Goal: Information Seeking & Learning: Compare options

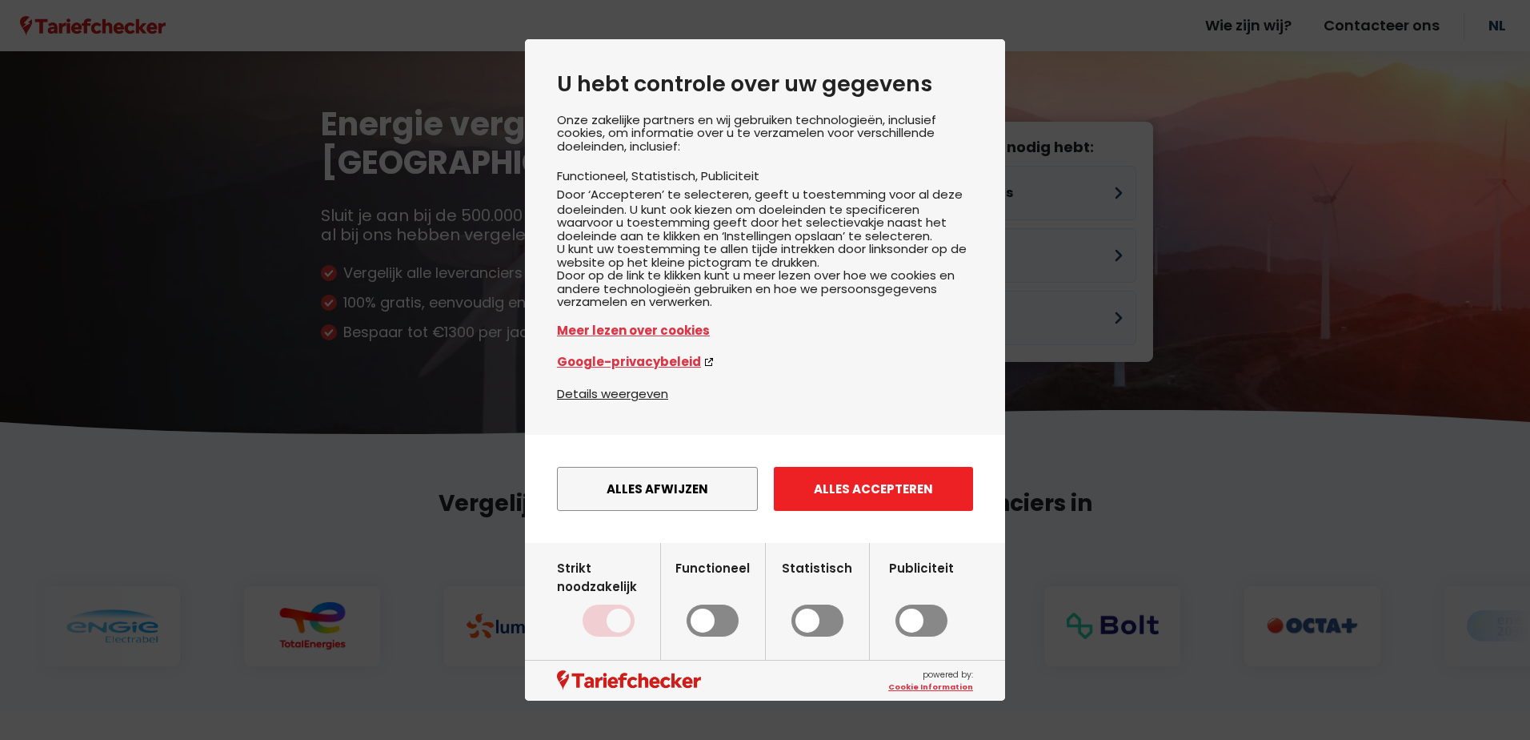
click at [863, 505] on button "Alles accepteren" at bounding box center [873, 489] width 199 height 44
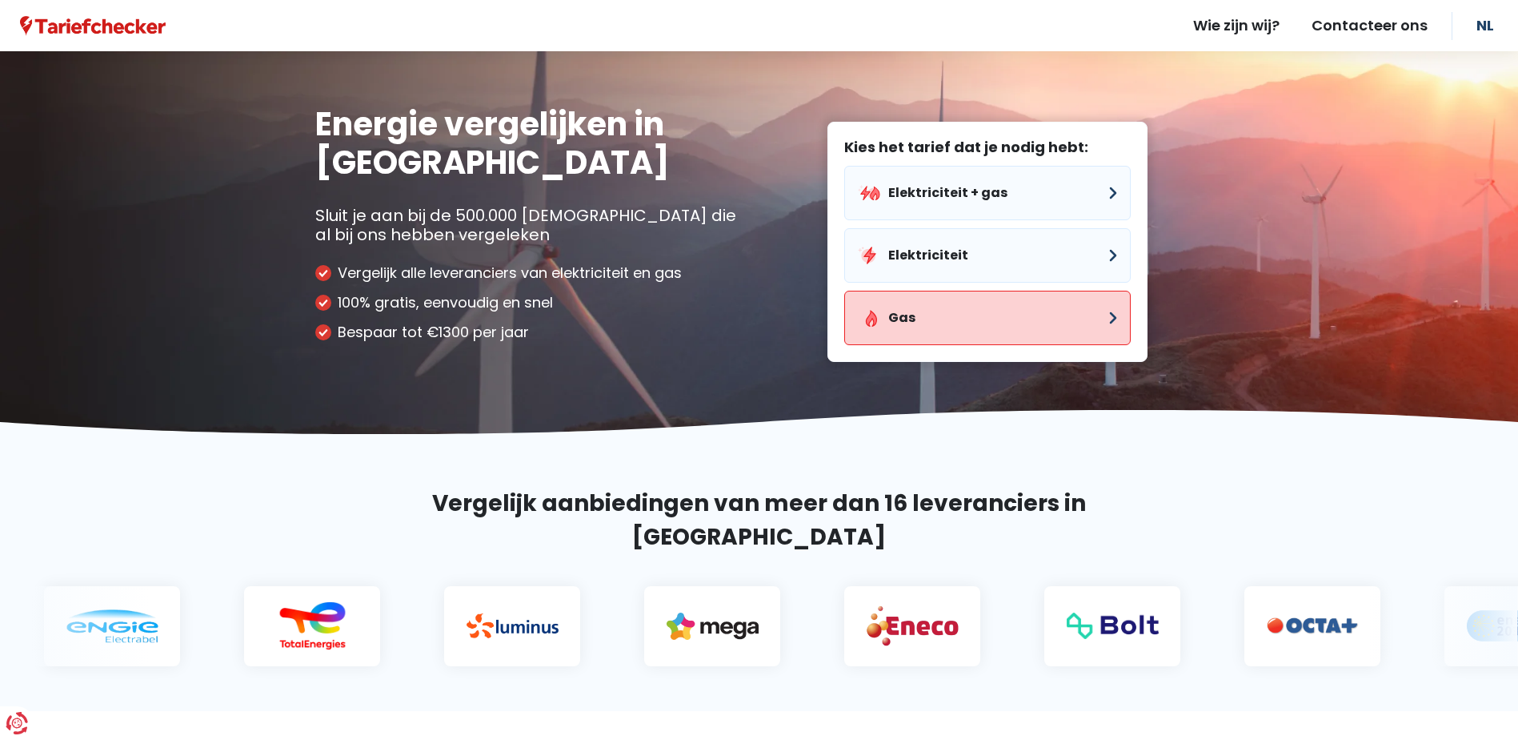
click at [899, 319] on button "Gas" at bounding box center [987, 318] width 287 height 54
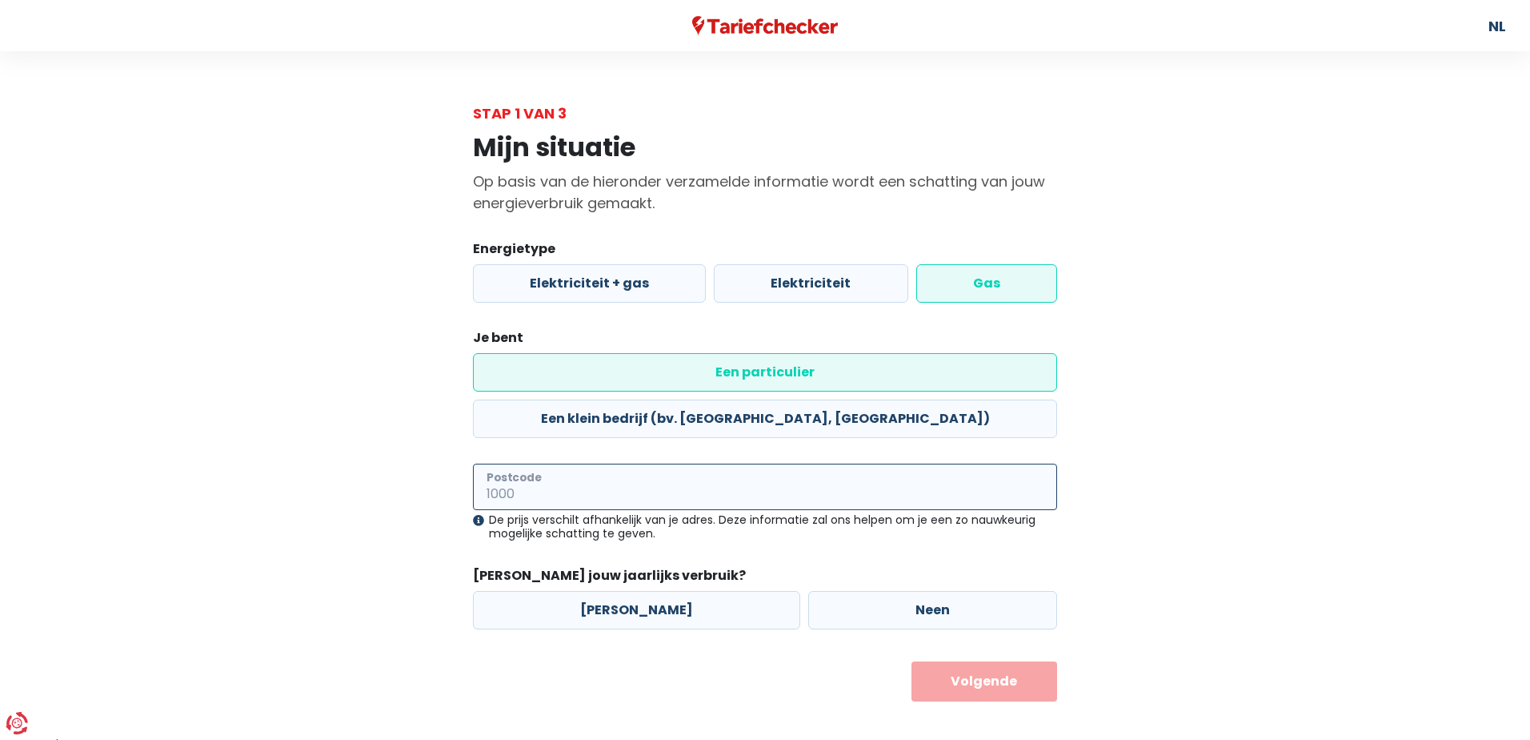
click at [570, 463] on input "Postcode" at bounding box center [765, 486] width 584 height 46
type input "3550"
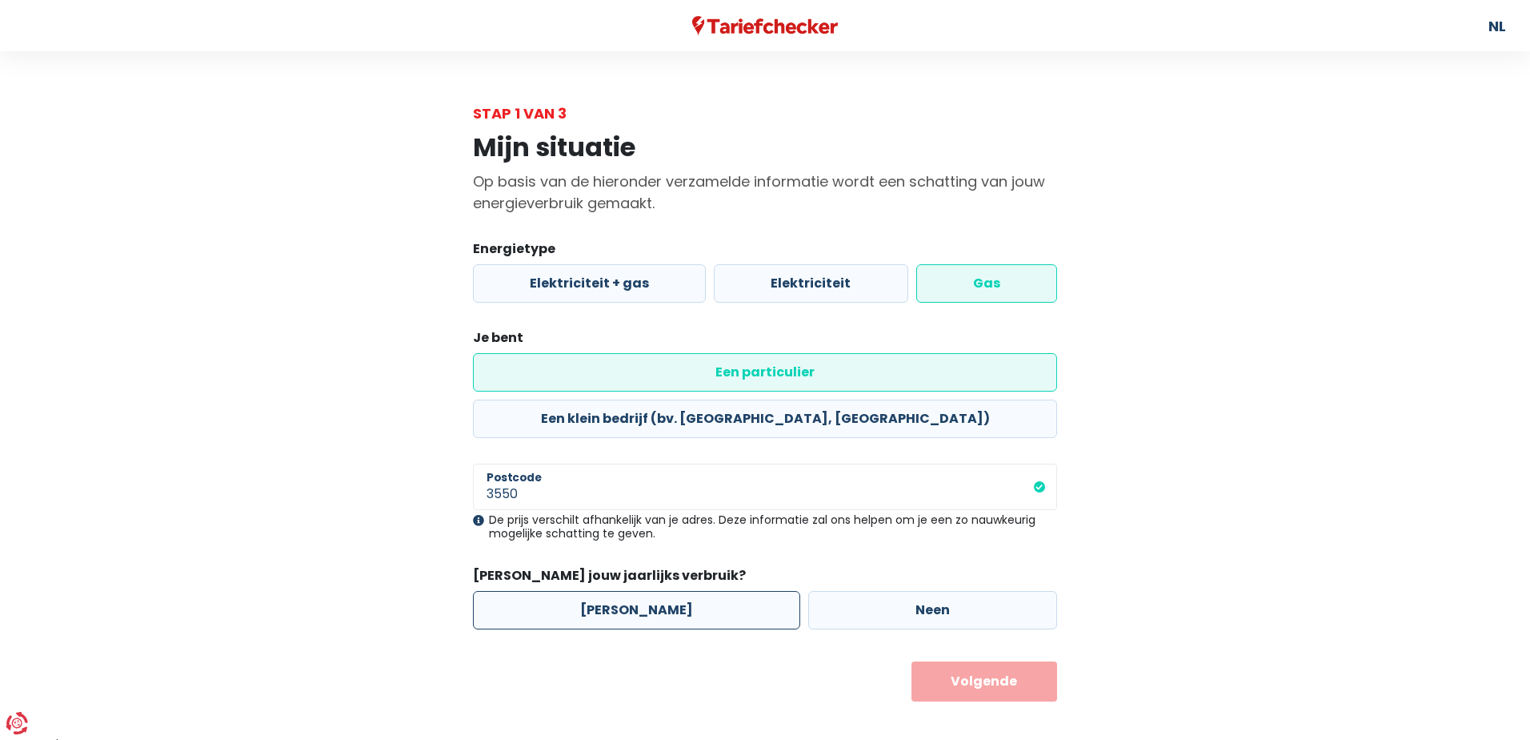
click at [613, 591] on label "[PERSON_NAME]" at bounding box center [636, 610] width 327 height 38
click at [613, 591] on input "[PERSON_NAME]" at bounding box center [636, 610] width 327 height 38
radio input "true"
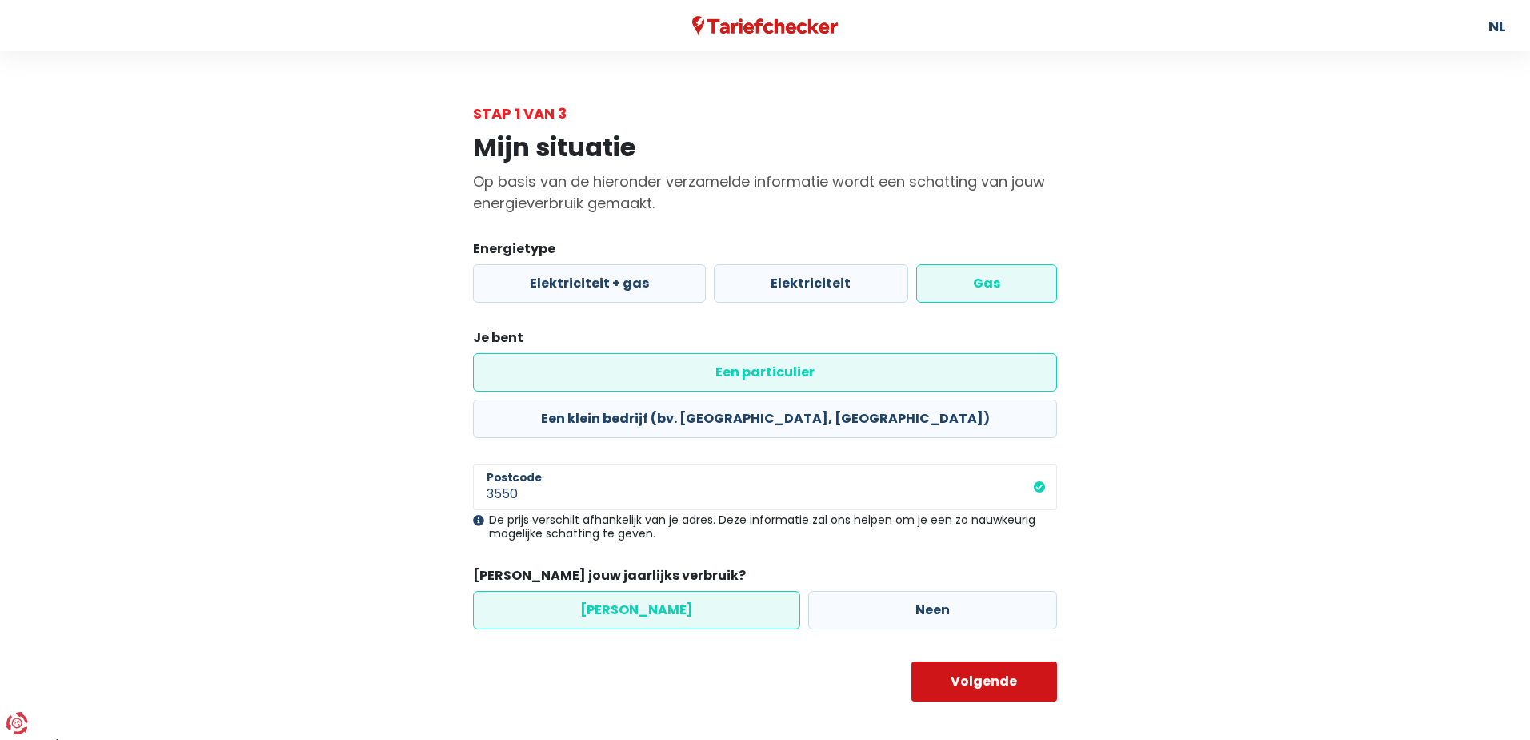
click at [969, 661] on button "Volgende" at bounding box center [985, 681] width 146 height 40
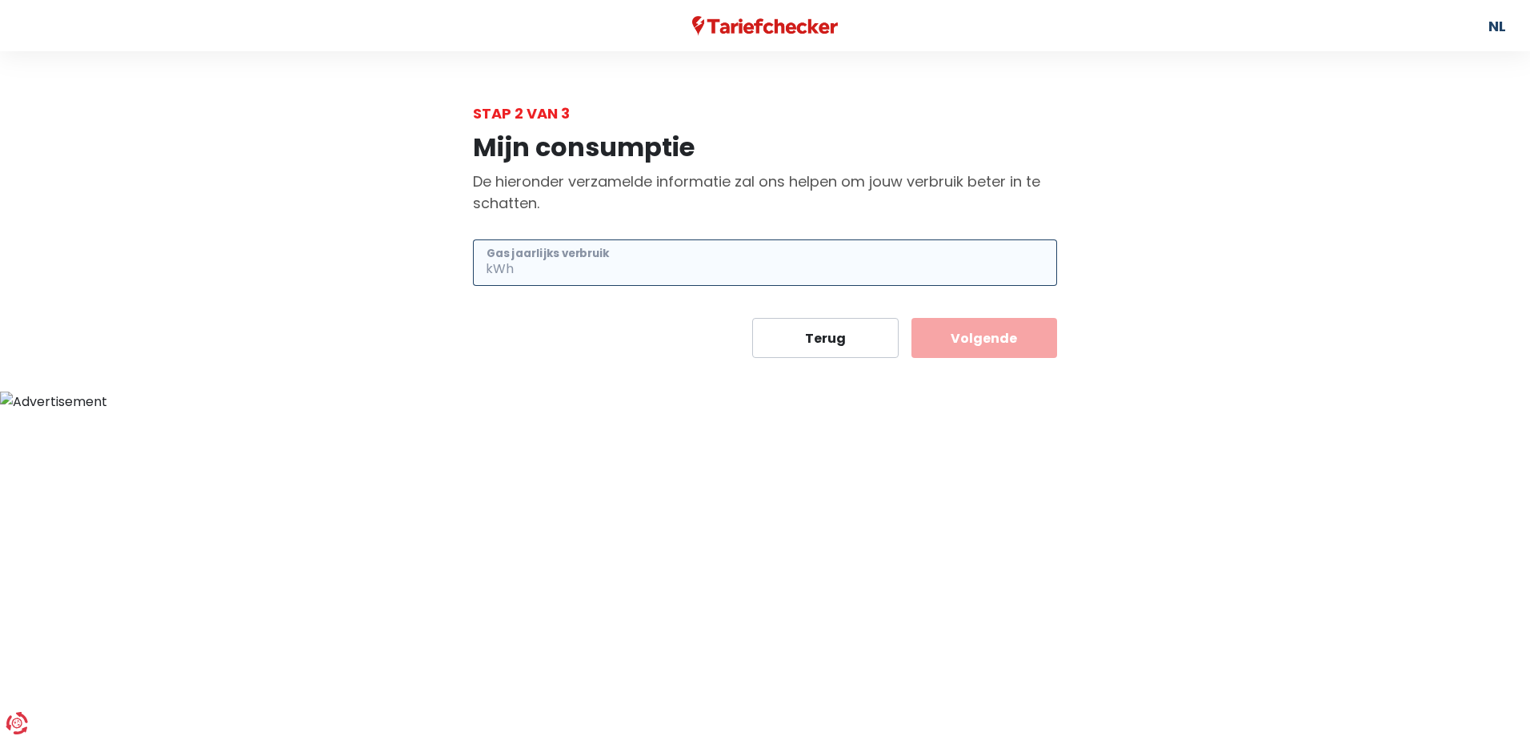
click at [533, 256] on input "Gas jaarlijks verbruik" at bounding box center [787, 262] width 540 height 46
type input "16136"
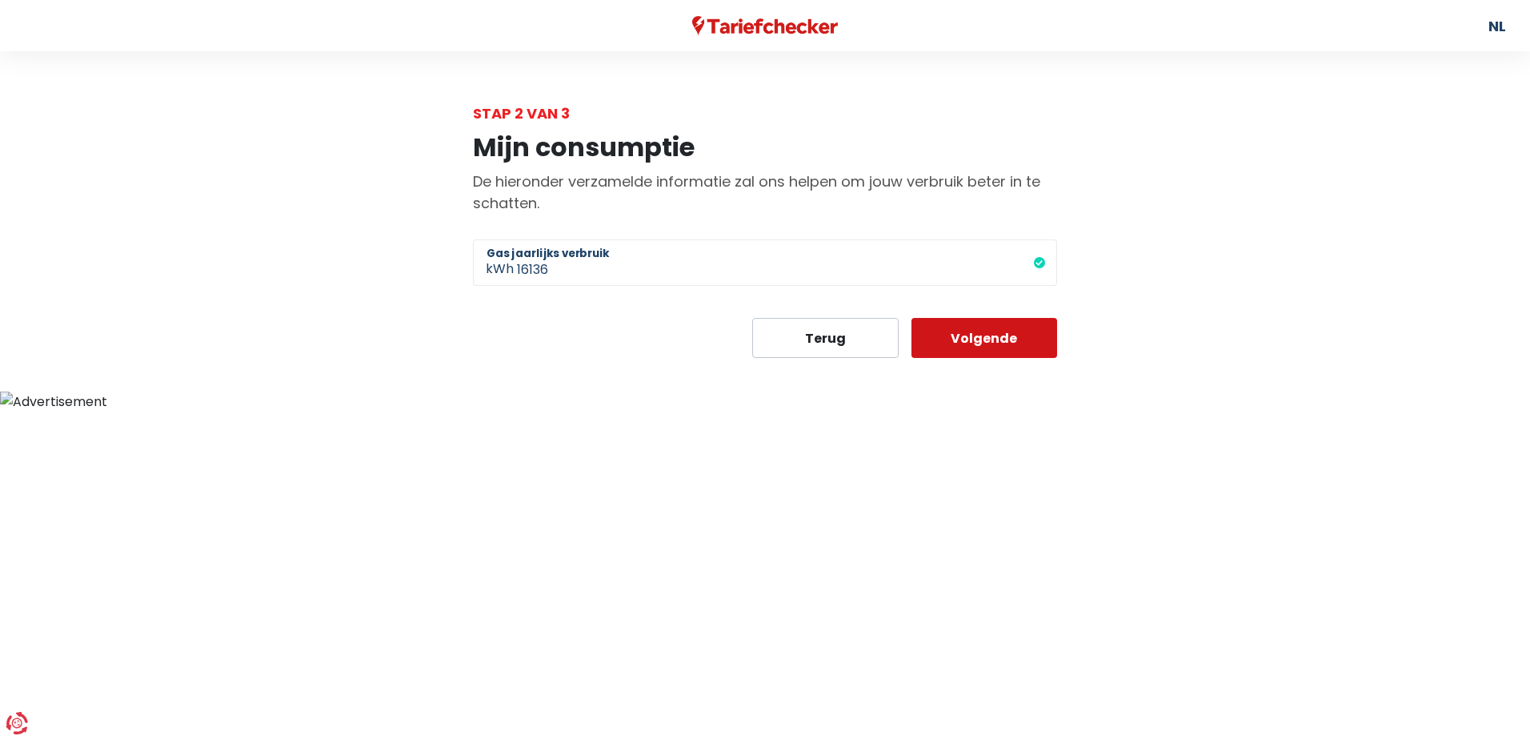
click at [969, 330] on button "Volgende" at bounding box center [985, 338] width 146 height 40
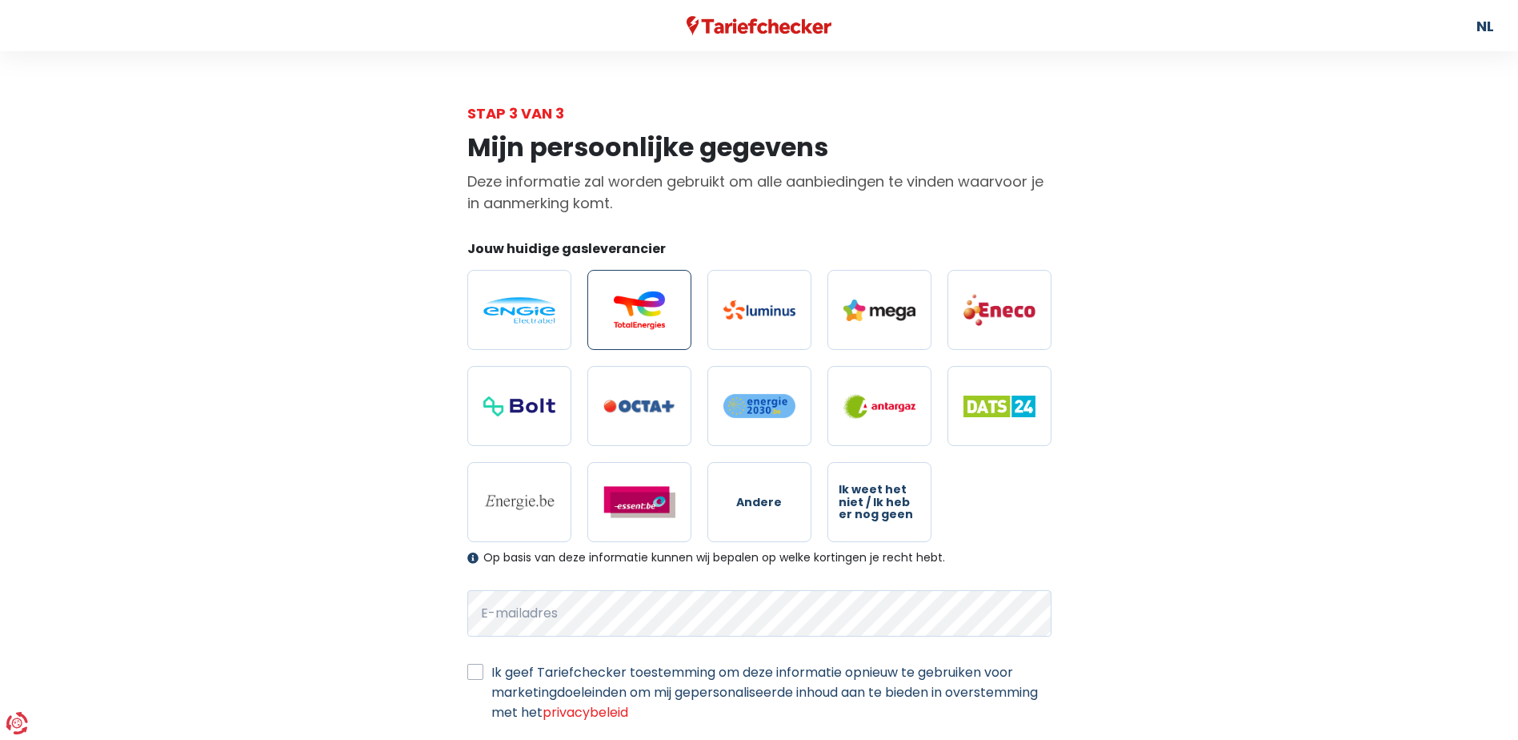
click at [646, 301] on img at bounding box center [640, 310] width 72 height 38
click at [646, 301] on input "radio" at bounding box center [640, 310] width 104 height 80
radio input "true"
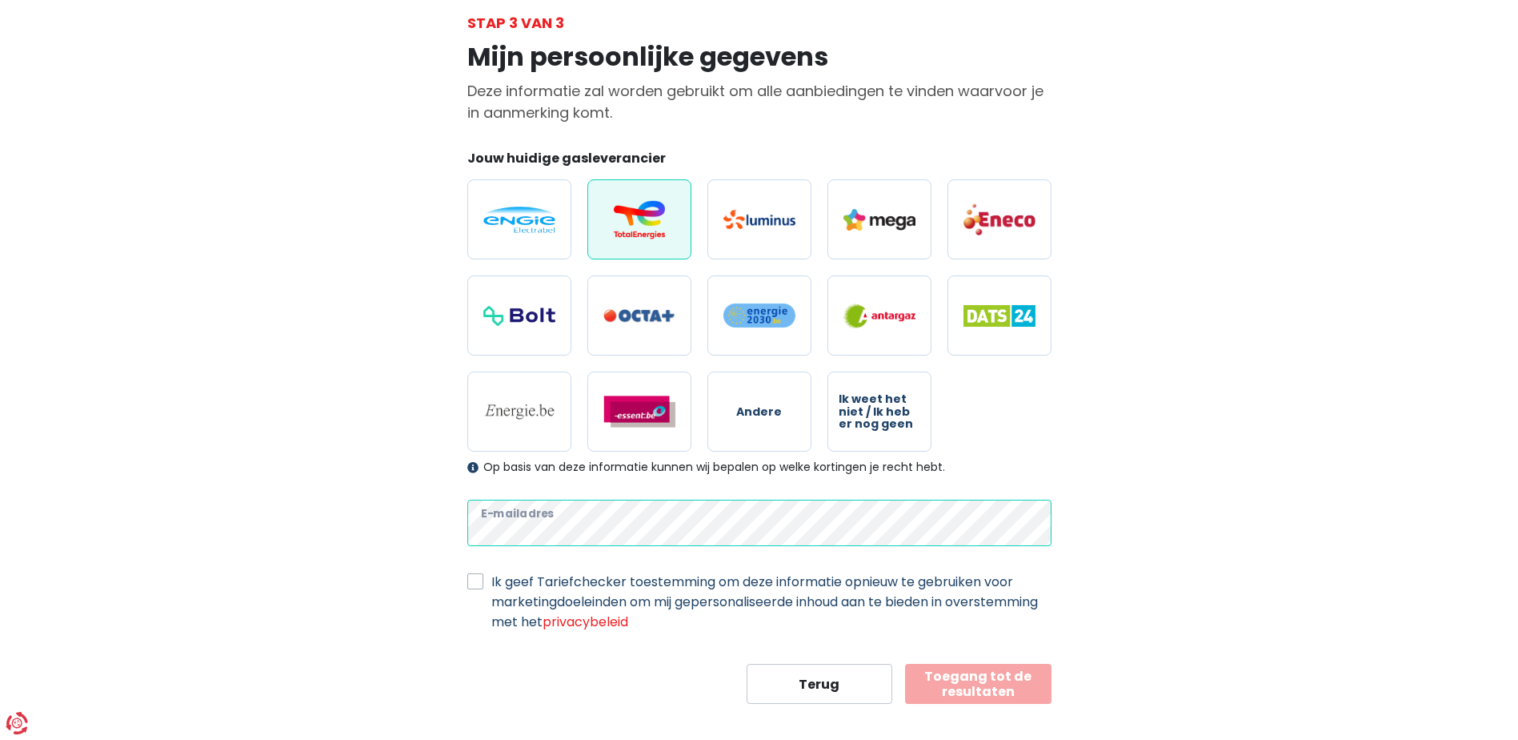
scroll to position [106, 0]
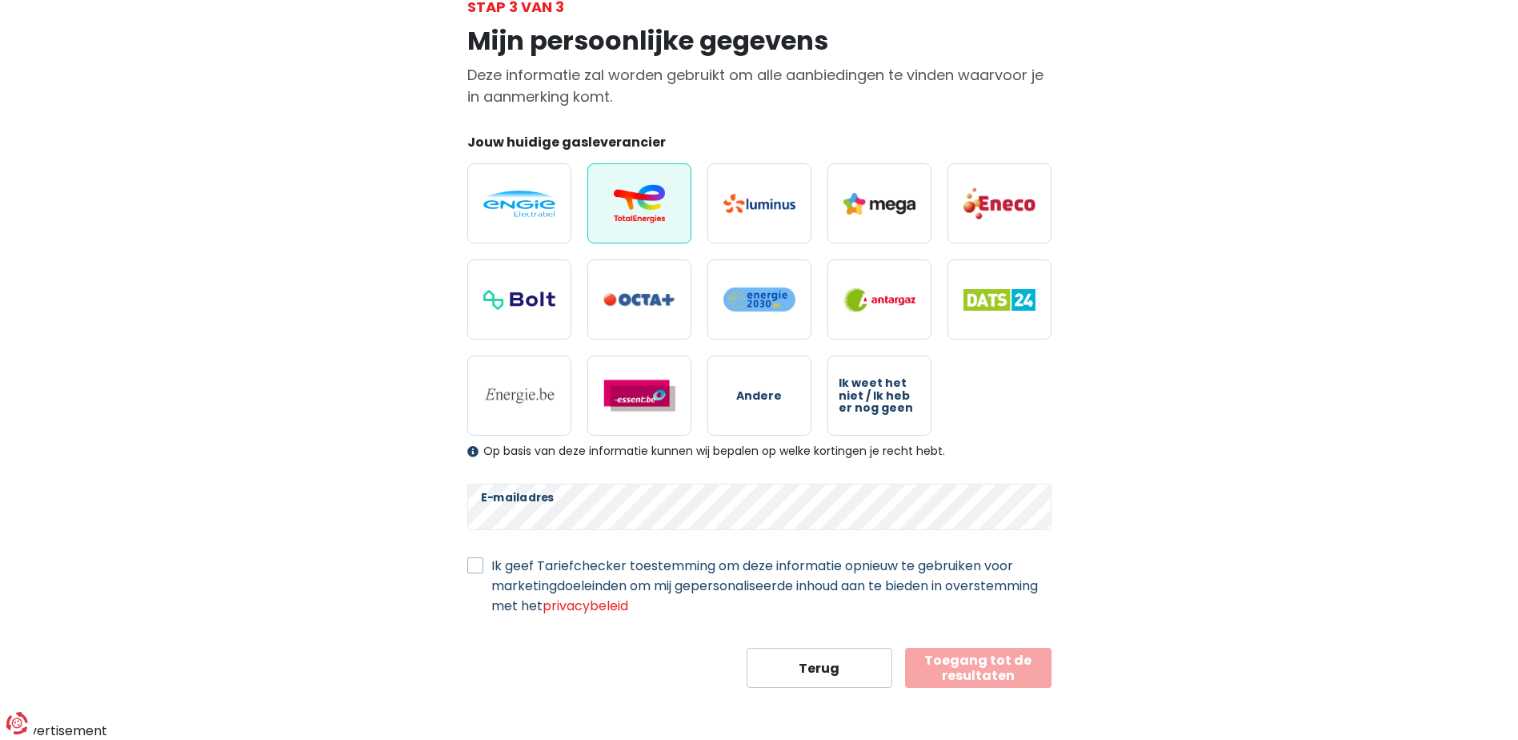
click at [491, 565] on label "Ik geef Tariefchecker toestemming om deze informatie opnieuw te gebruiken voor …" at bounding box center [771, 586] width 560 height 60
click at [475, 565] on input "Ik geef Tariefchecker toestemming om deze informatie opnieuw te gebruiken voor …" at bounding box center [475, 564] width 16 height 16
checkbox input "true"
click at [979, 668] on button "Toegang tot de resultaten" at bounding box center [978, 668] width 146 height 40
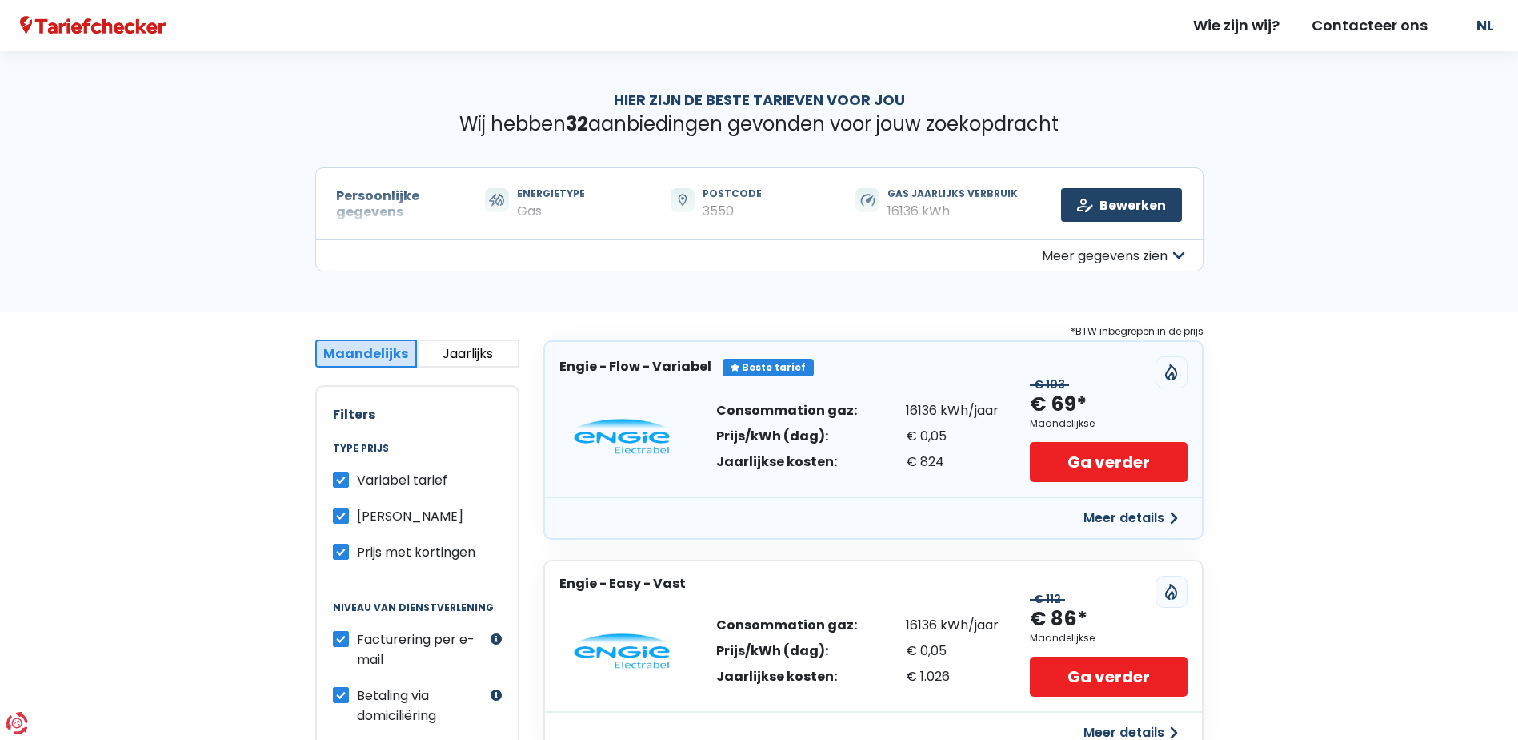
click at [357, 516] on label "[PERSON_NAME]" at bounding box center [410, 516] width 106 height 20
click at [341, 516] on input "[PERSON_NAME]" at bounding box center [341, 514] width 16 height 16
checkbox input "false"
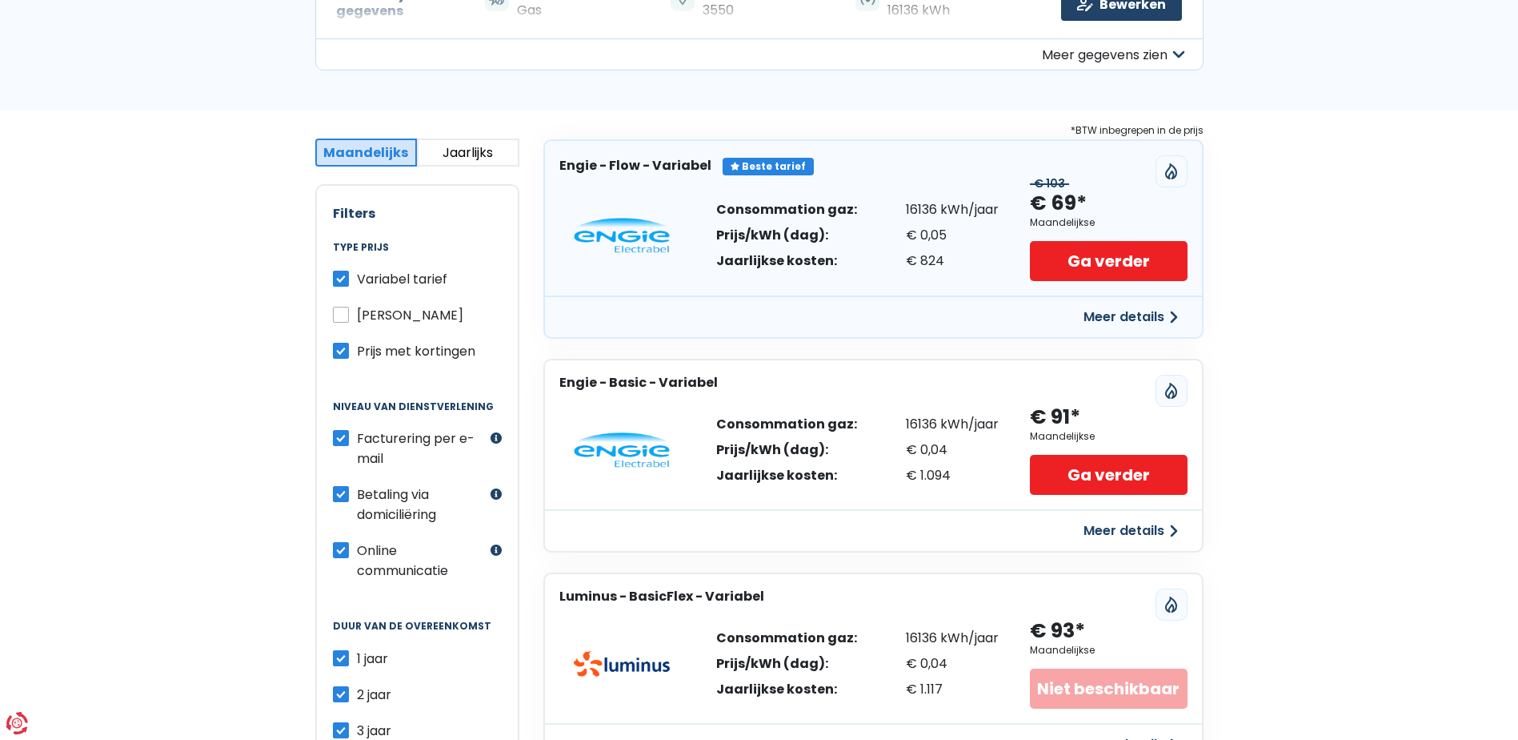
scroll to position [240, 0]
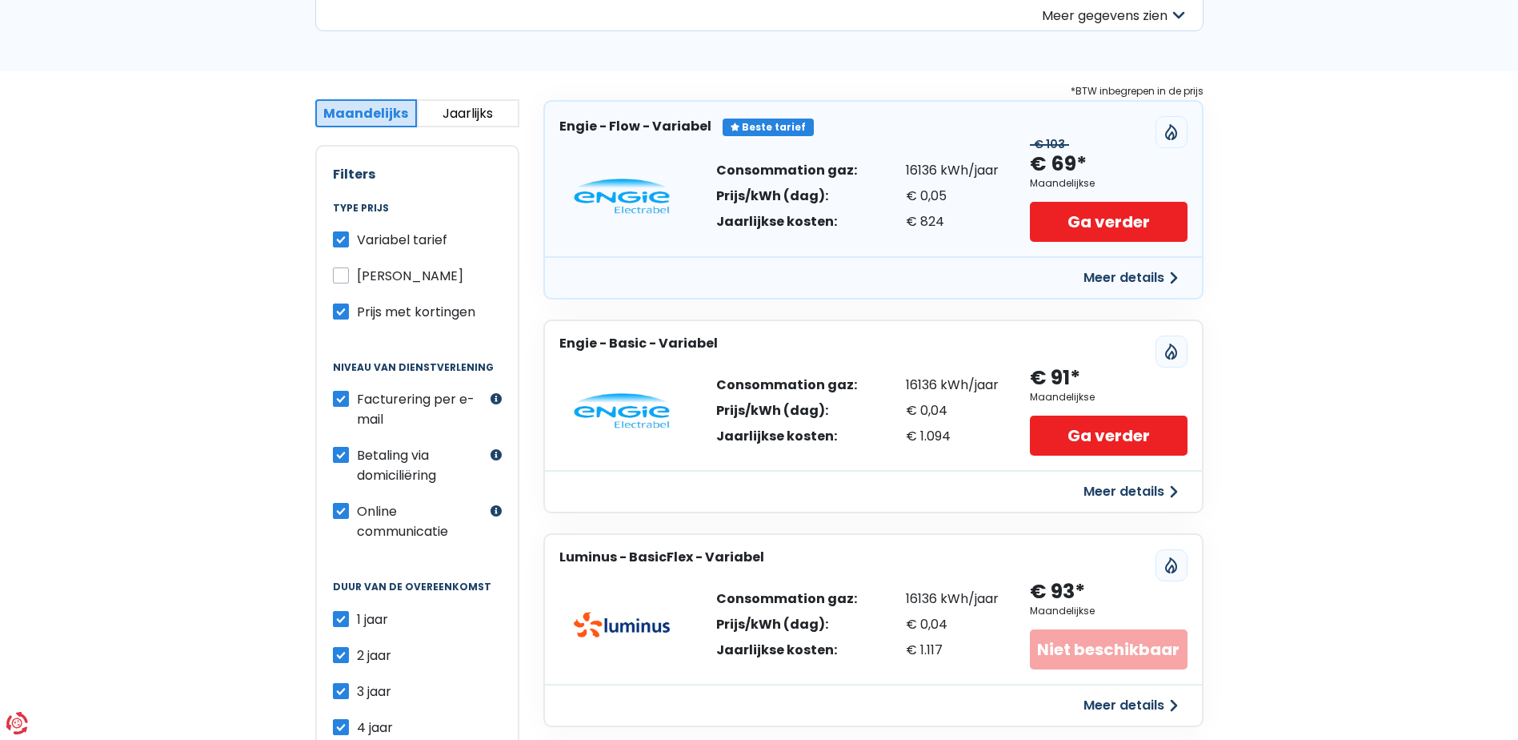
click at [499, 399] on button "button" at bounding box center [496, 398] width 11 height 11
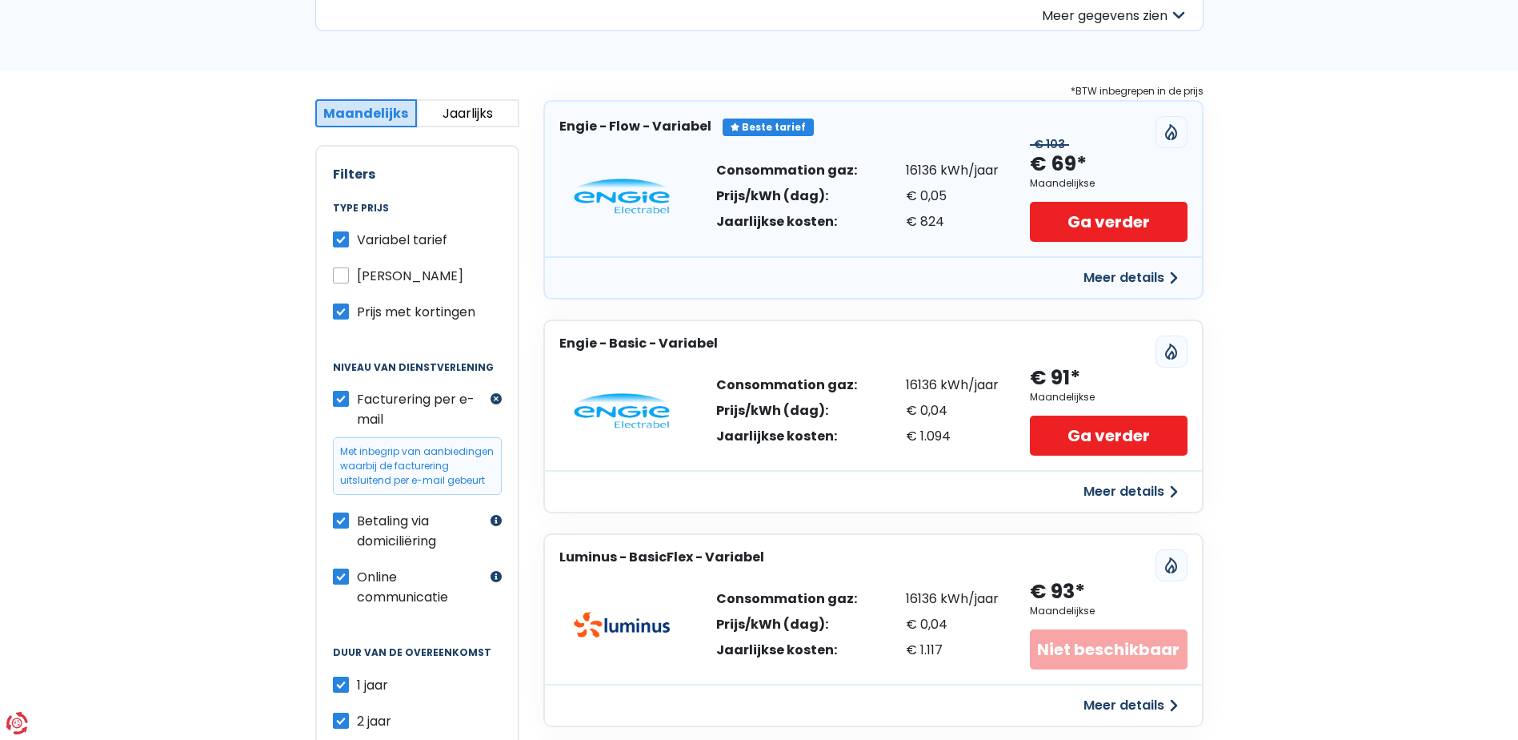
click at [499, 399] on button "button" at bounding box center [496, 398] width 11 height 11
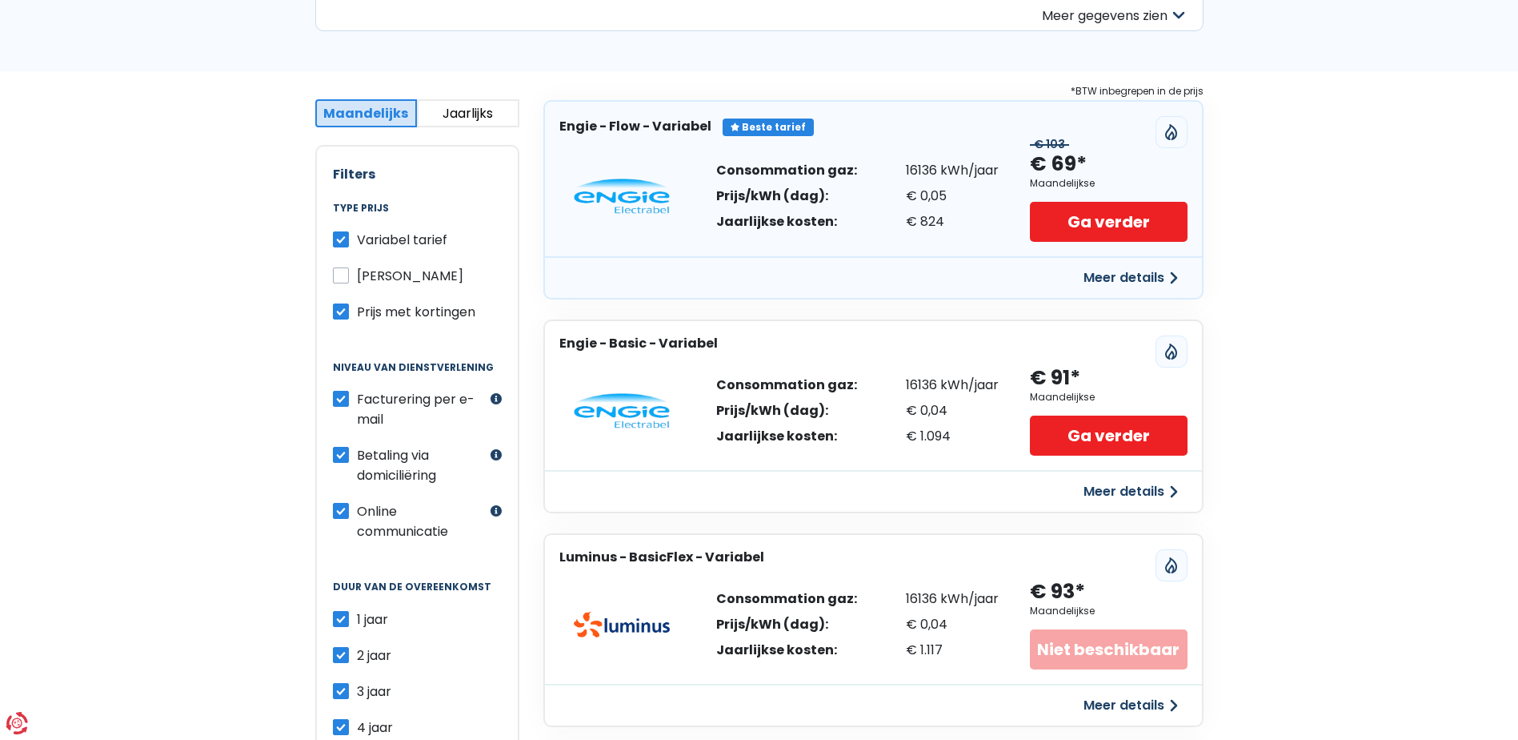
click at [357, 399] on label "Facturering per e-mail" at bounding box center [422, 409] width 130 height 40
click at [341, 399] on input "Facturering per e-mail" at bounding box center [341, 397] width 16 height 16
checkbox input "false"
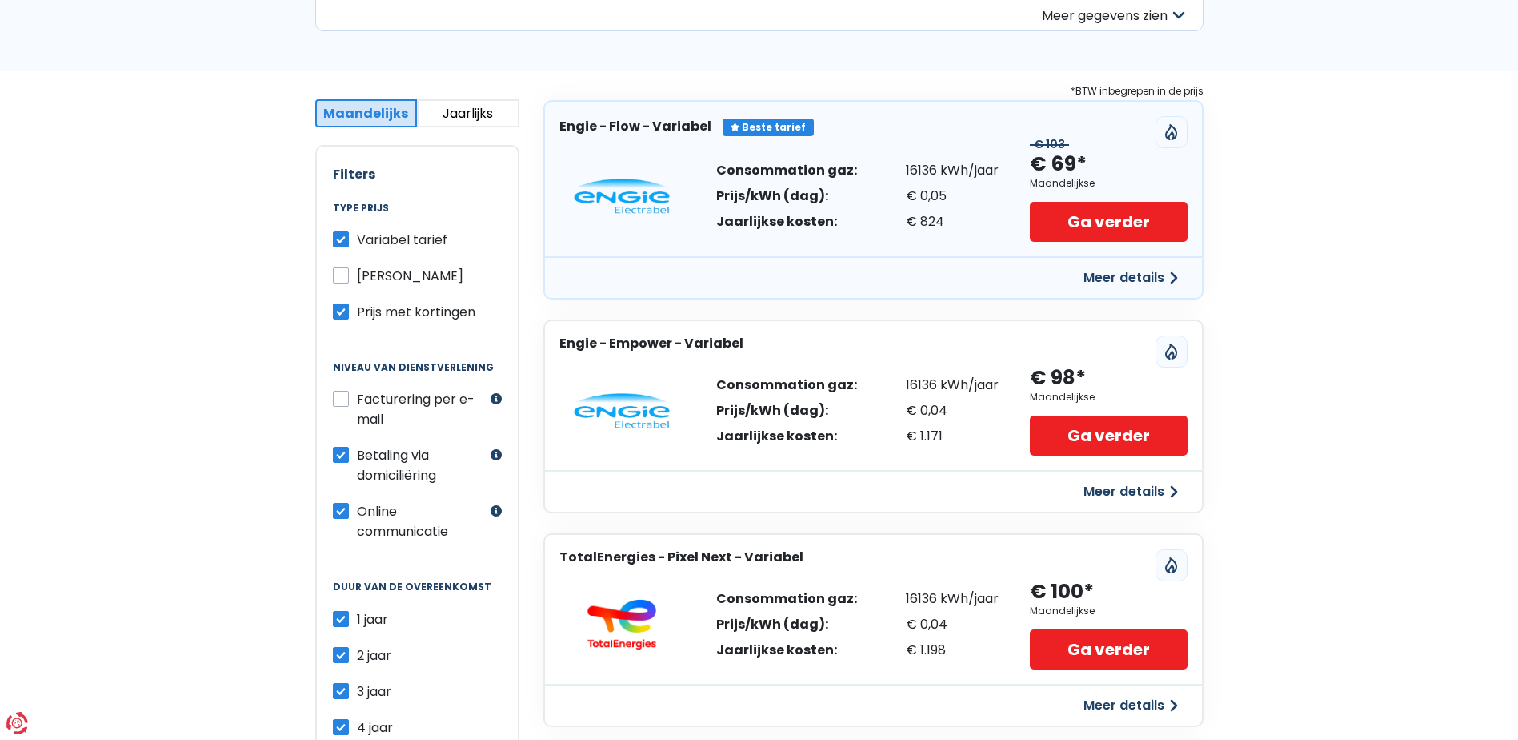
click at [495, 508] on button "button" at bounding box center [496, 510] width 11 height 11
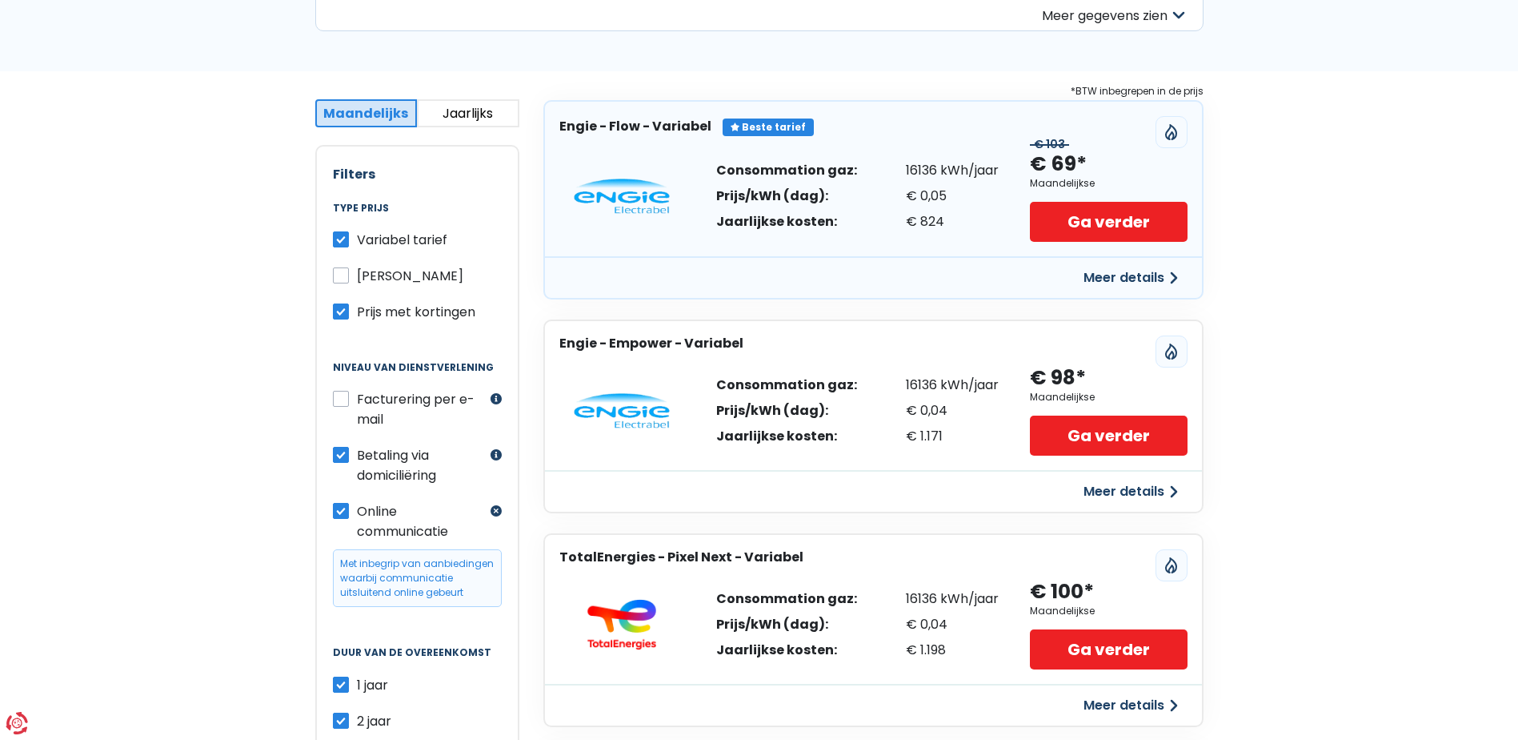
click at [495, 508] on button "button" at bounding box center [496, 510] width 11 height 11
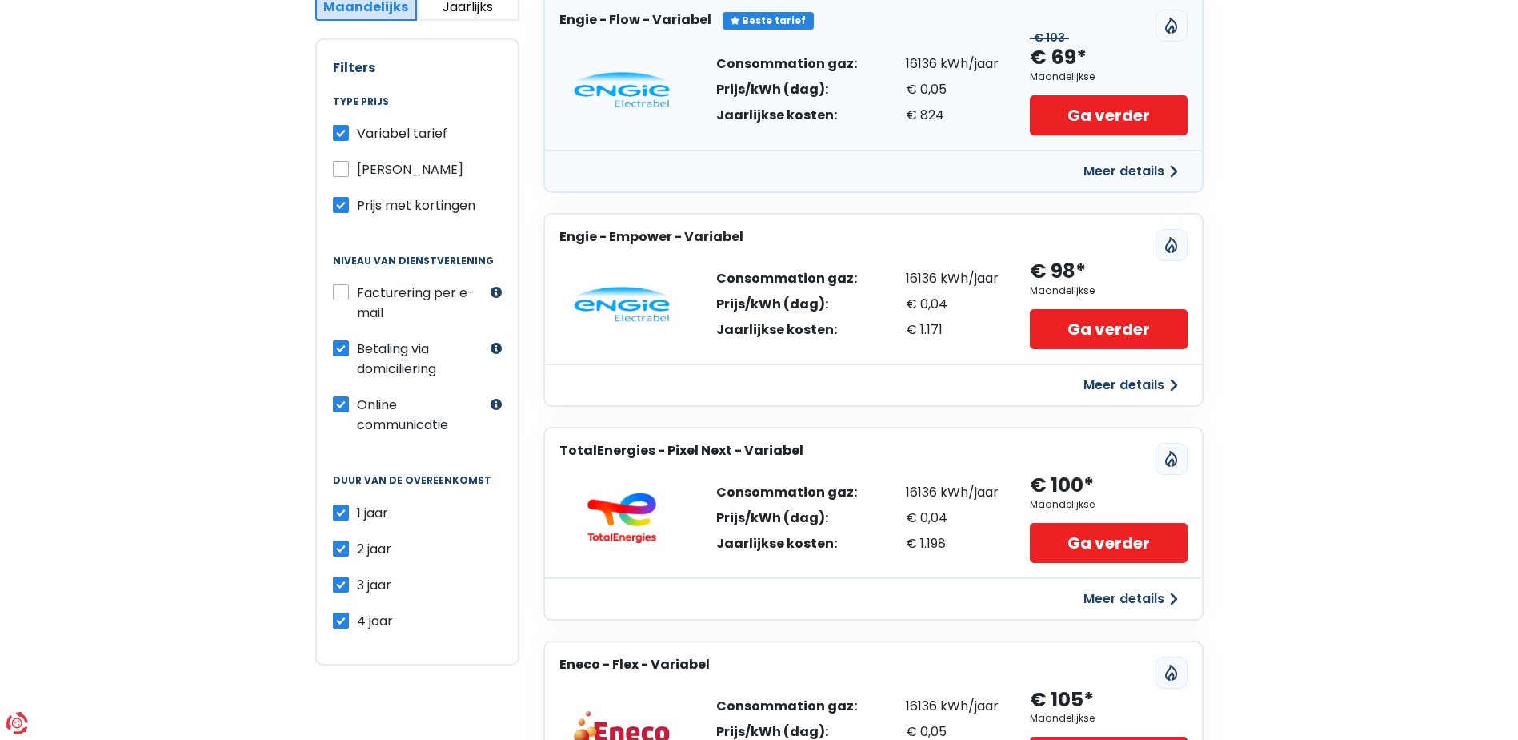
scroll to position [400, 0]
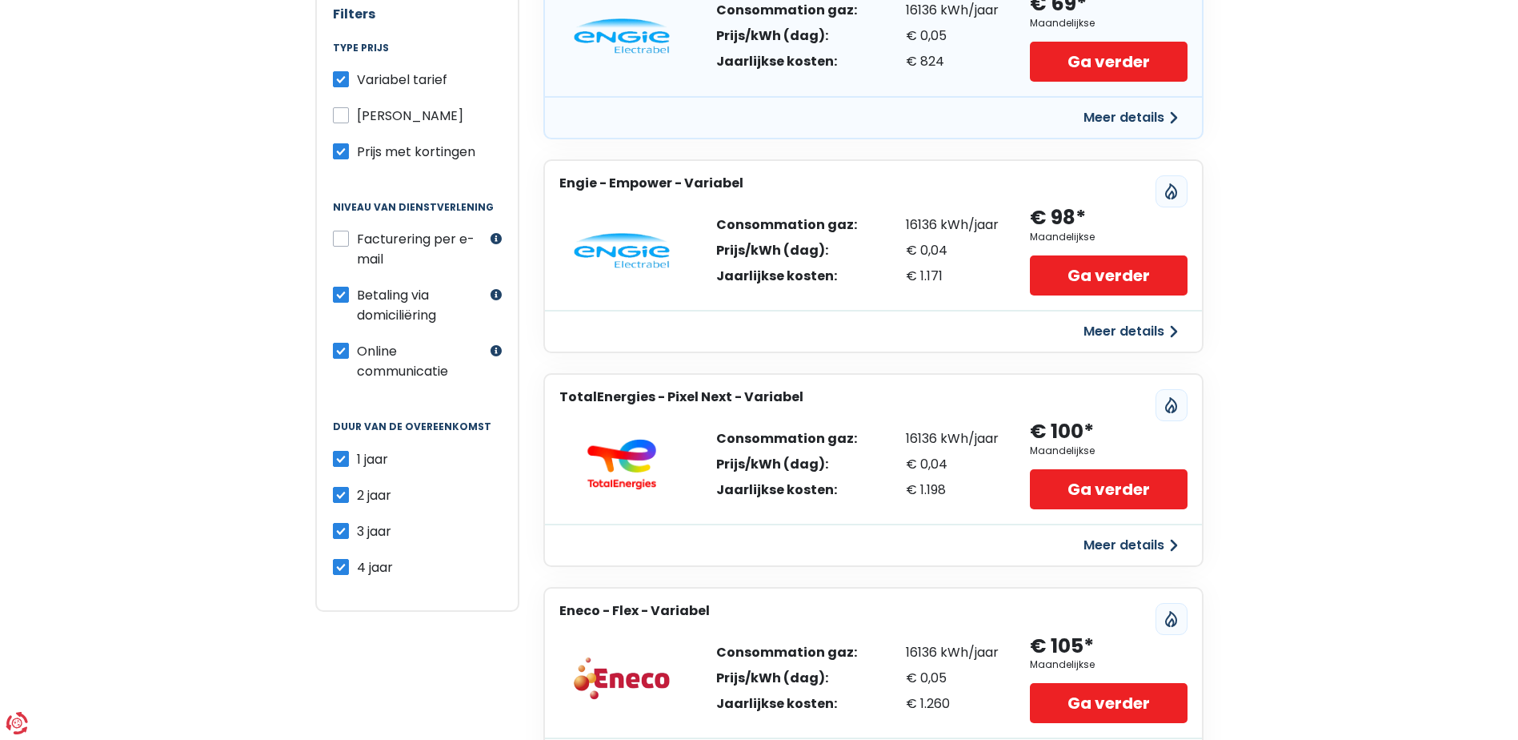
click at [357, 495] on label "2 jaar" at bounding box center [374, 495] width 34 height 20
click at [343, 495] on input "2 jaar" at bounding box center [341, 493] width 16 height 16
checkbox input "false"
click at [357, 528] on label "3 jaar" at bounding box center [374, 531] width 34 height 20
click at [343, 528] on input "3 jaar" at bounding box center [341, 529] width 16 height 16
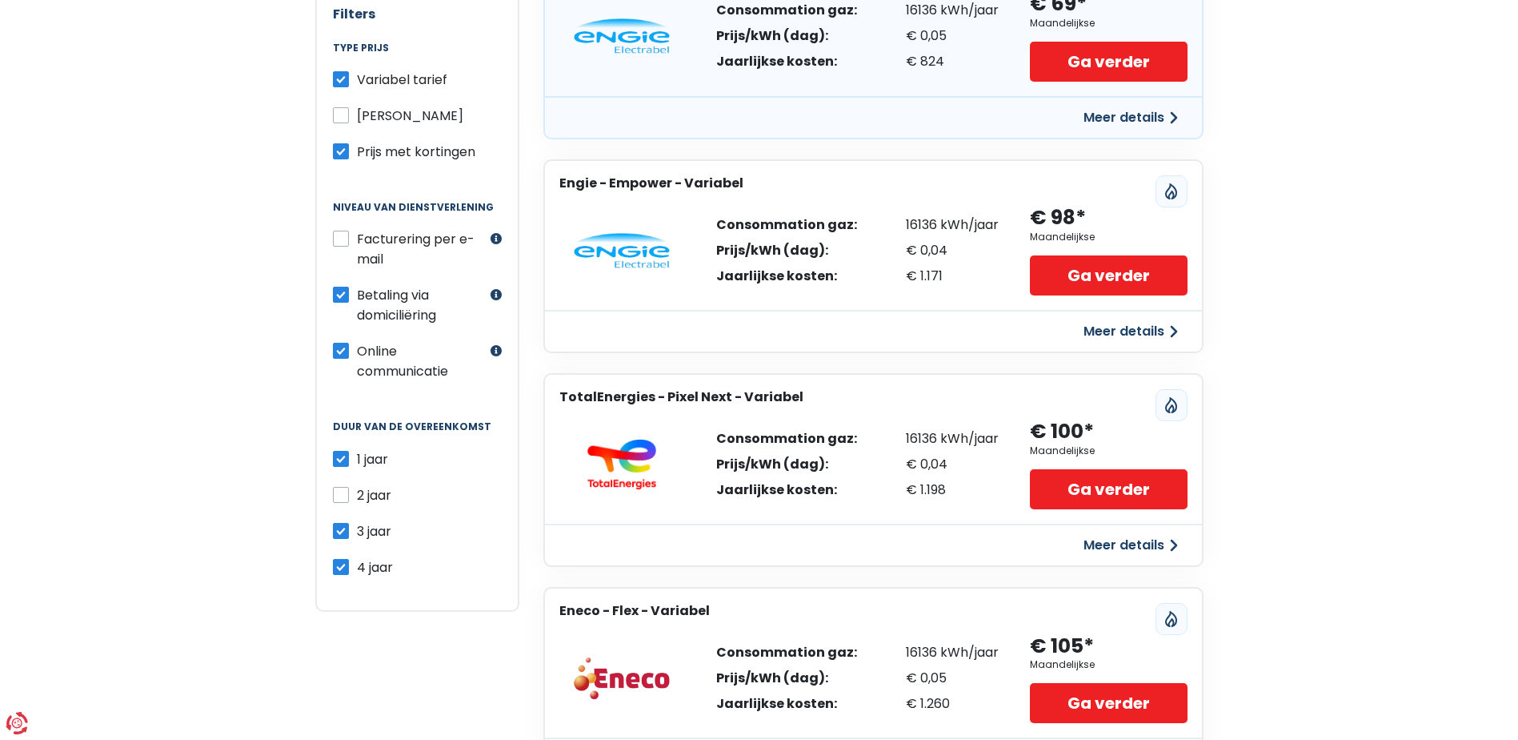
checkbox input "false"
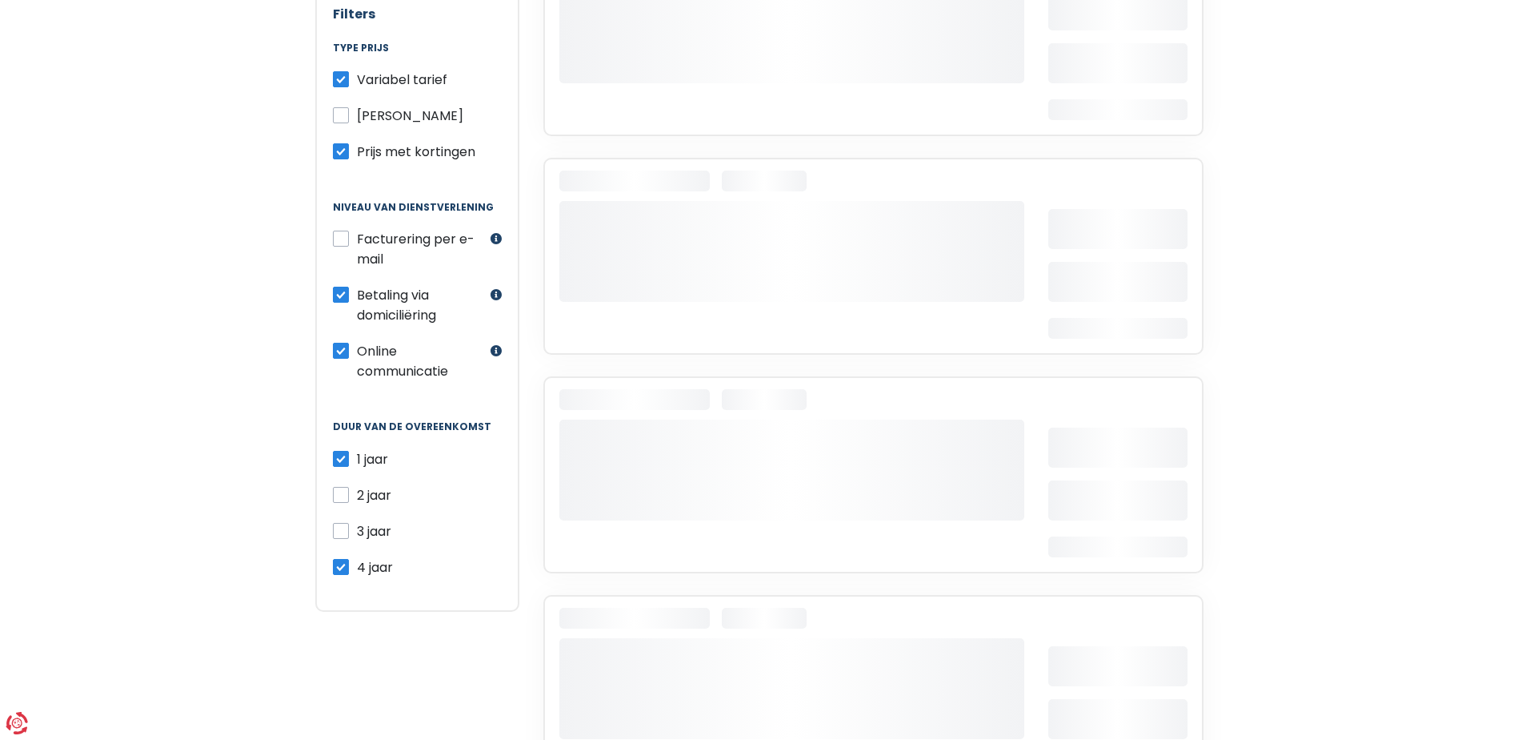
click at [357, 567] on label "4 jaar" at bounding box center [375, 567] width 36 height 20
click at [344, 567] on input "4 jaar" at bounding box center [341, 565] width 16 height 16
checkbox input "false"
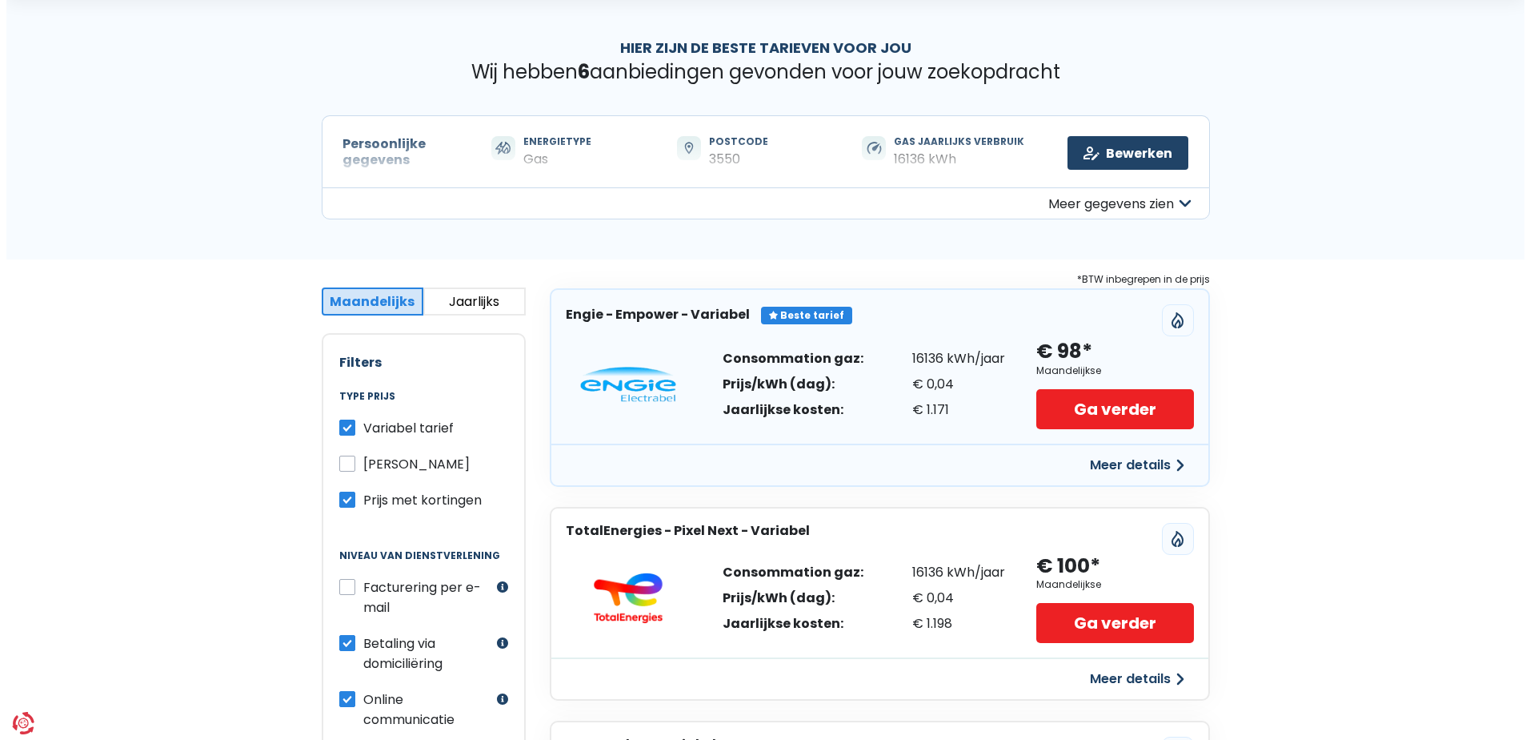
scroll to position [80, 0]
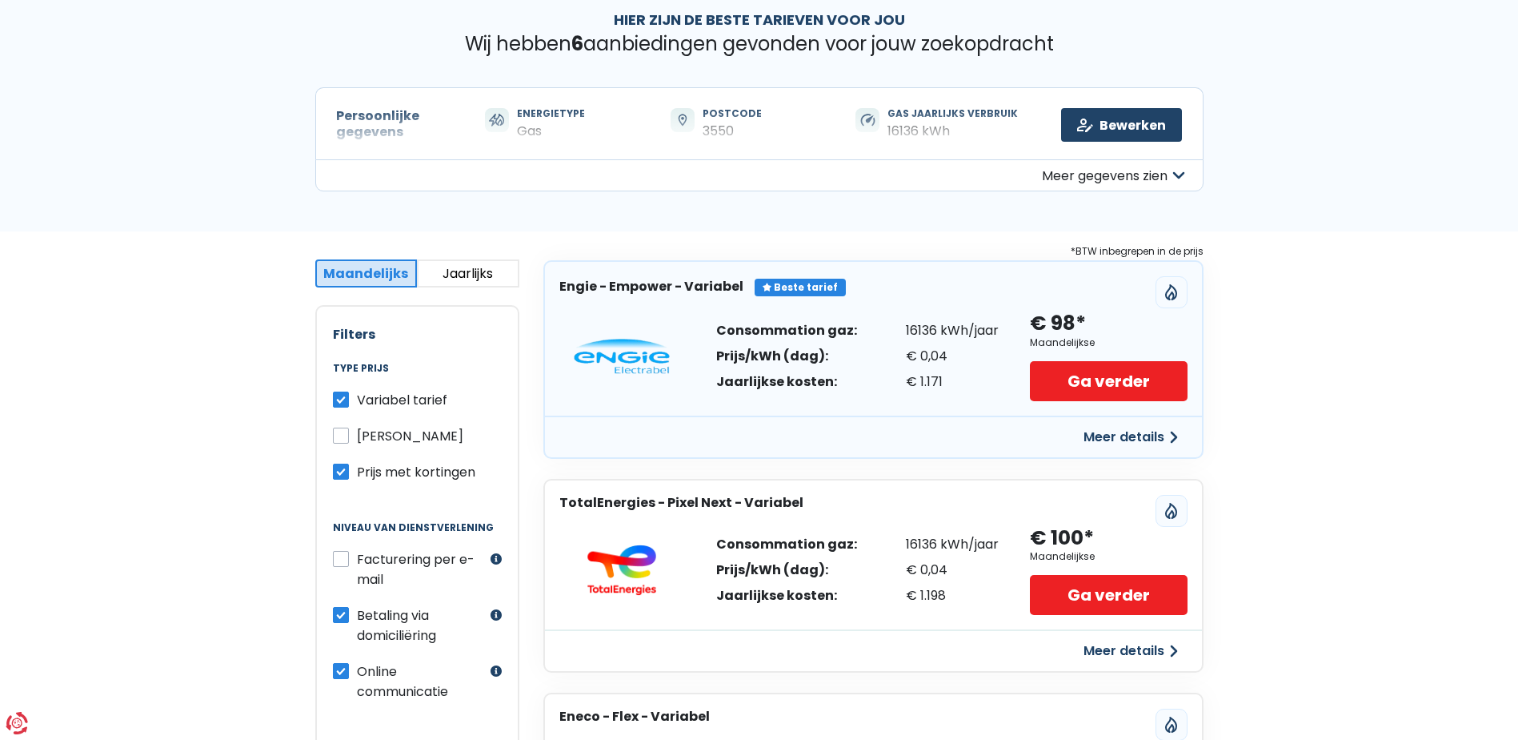
click at [1140, 434] on button "Meer details" at bounding box center [1131, 437] width 114 height 29
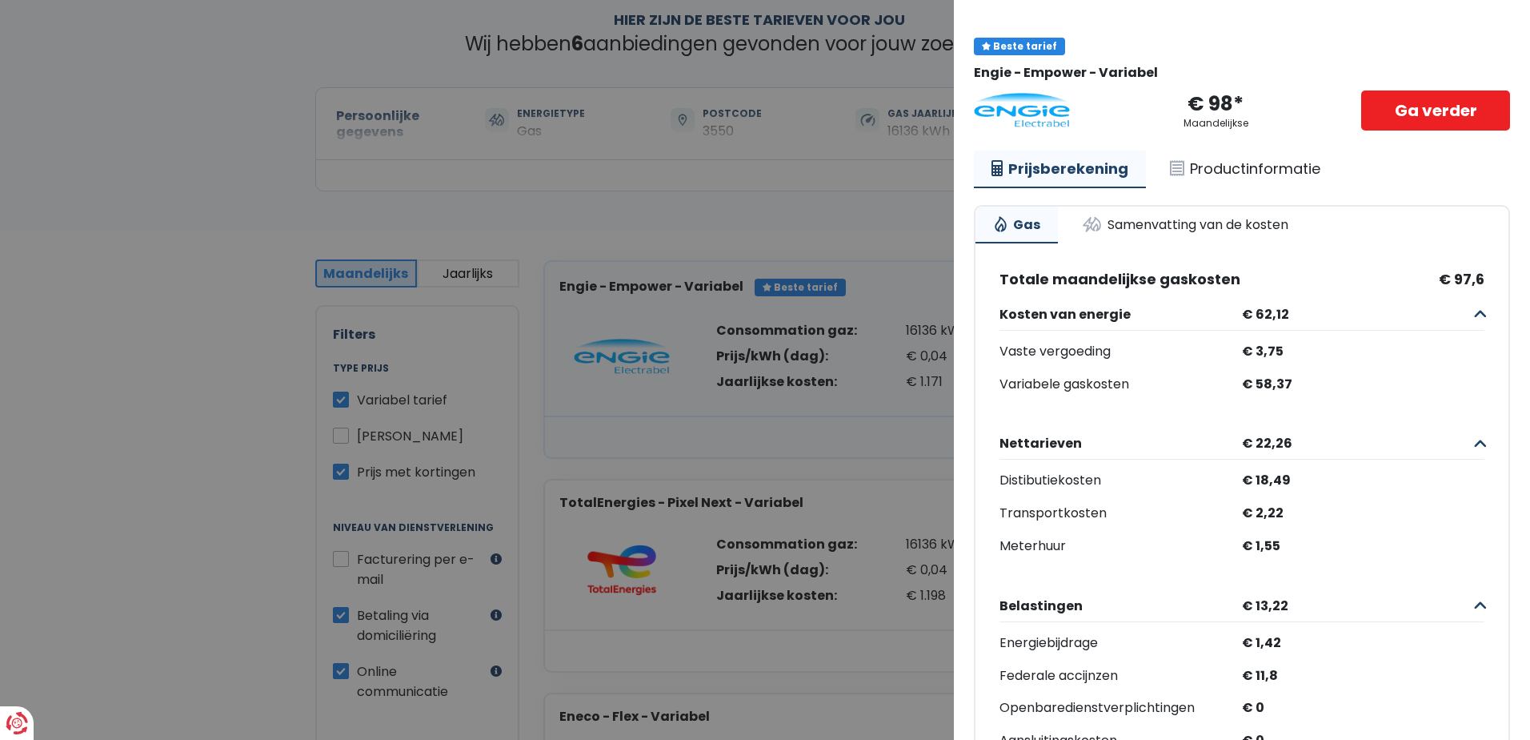
scroll to position [0, 0]
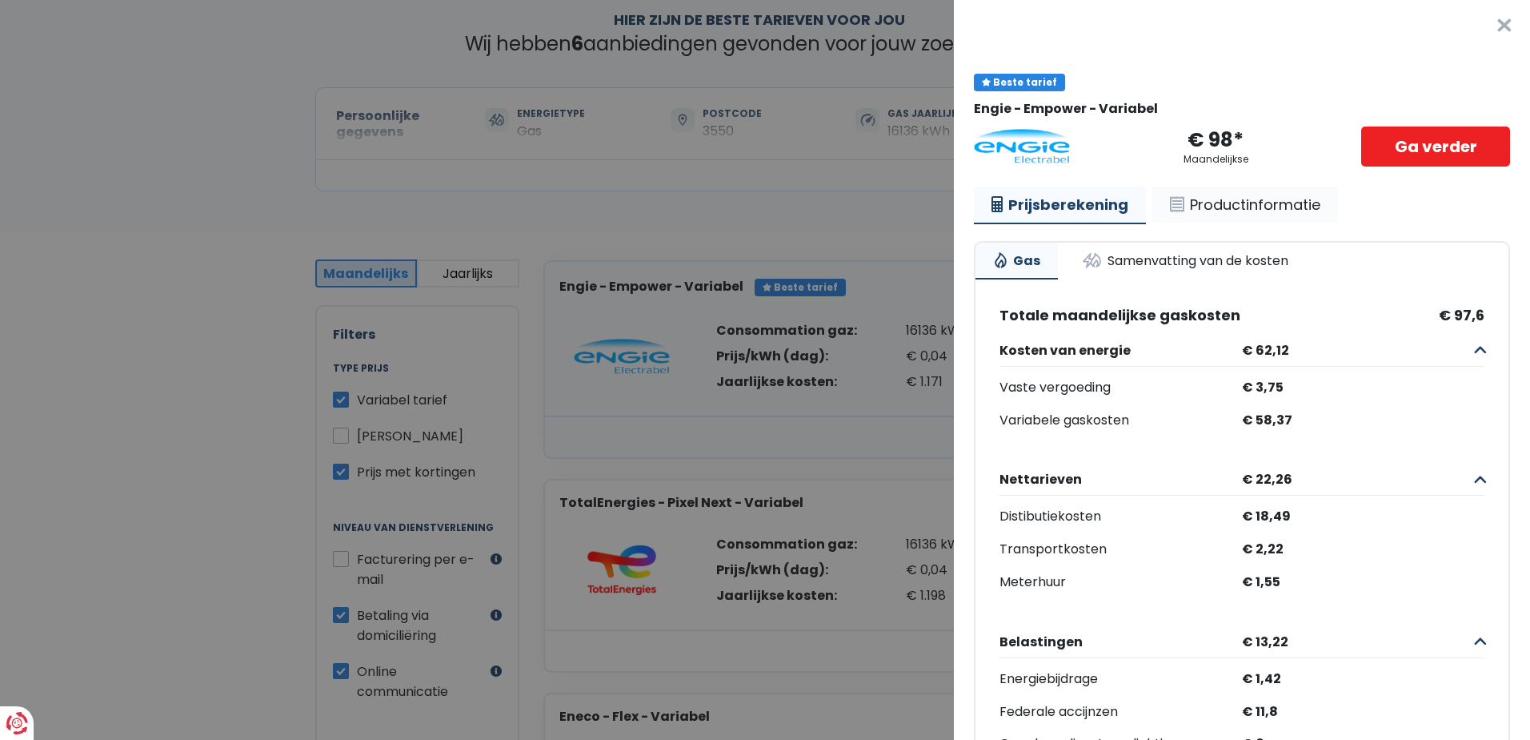
click at [1227, 206] on link "Productinformatie" at bounding box center [1246, 205] width 186 height 37
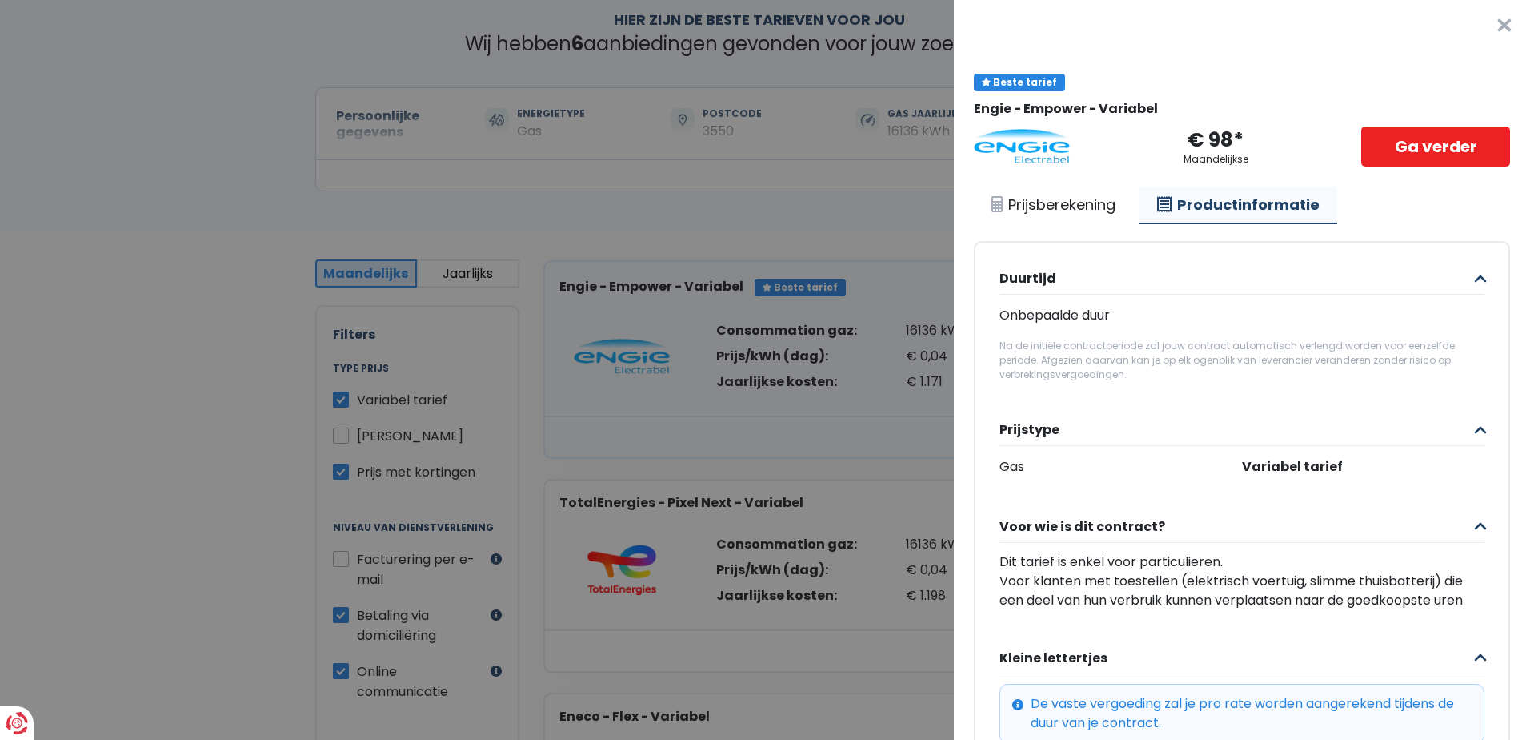
click at [1481, 19] on button "×" at bounding box center [1504, 25] width 51 height 51
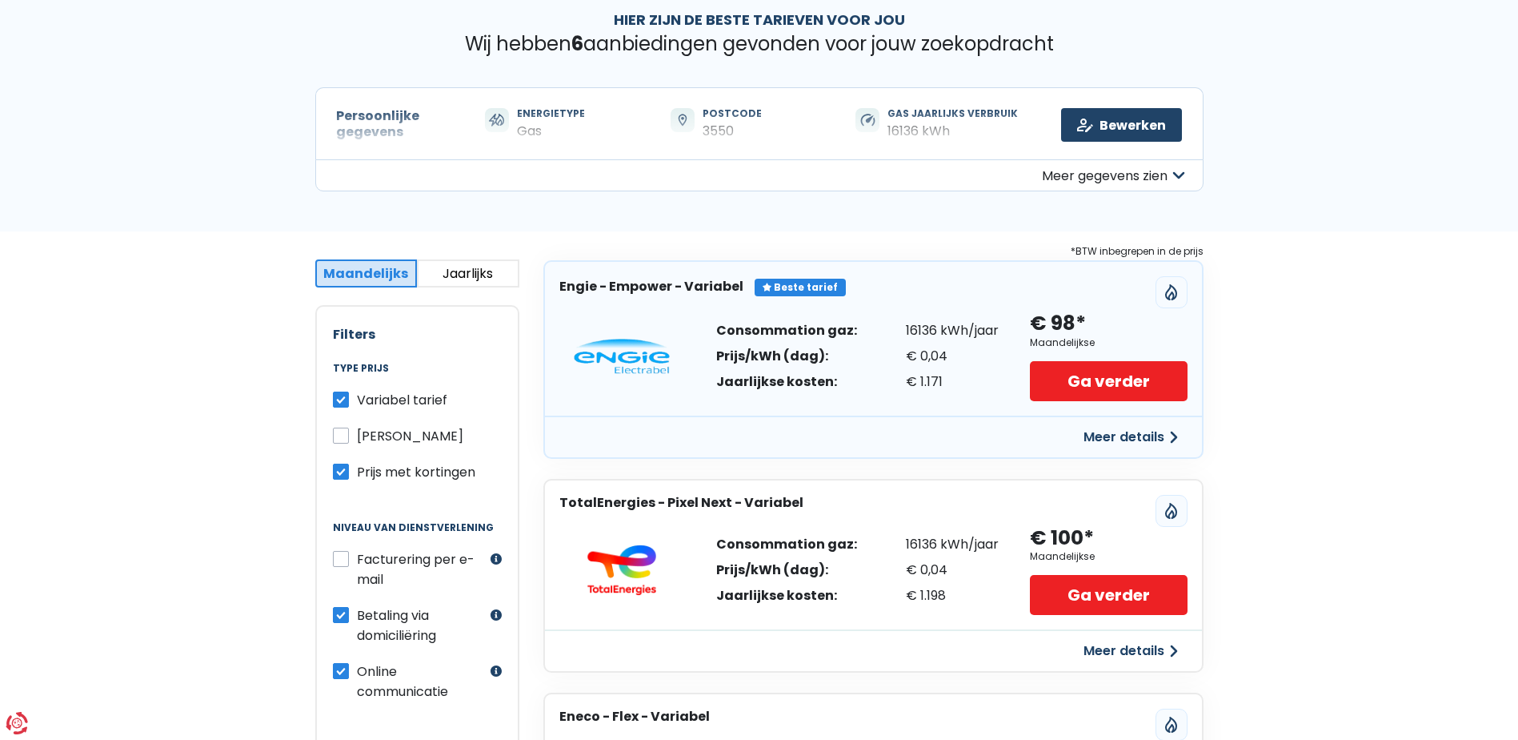
click at [1173, 172] on button "Meer gegevens zien" at bounding box center [759, 175] width 889 height 32
click at [1173, 172] on button "Minder gegevens zien" at bounding box center [759, 175] width 889 height 32
click at [1173, 172] on button "Meer gegevens zien" at bounding box center [759, 175] width 889 height 32
click at [1125, 117] on link "Bewerken" at bounding box center [1121, 125] width 121 height 34
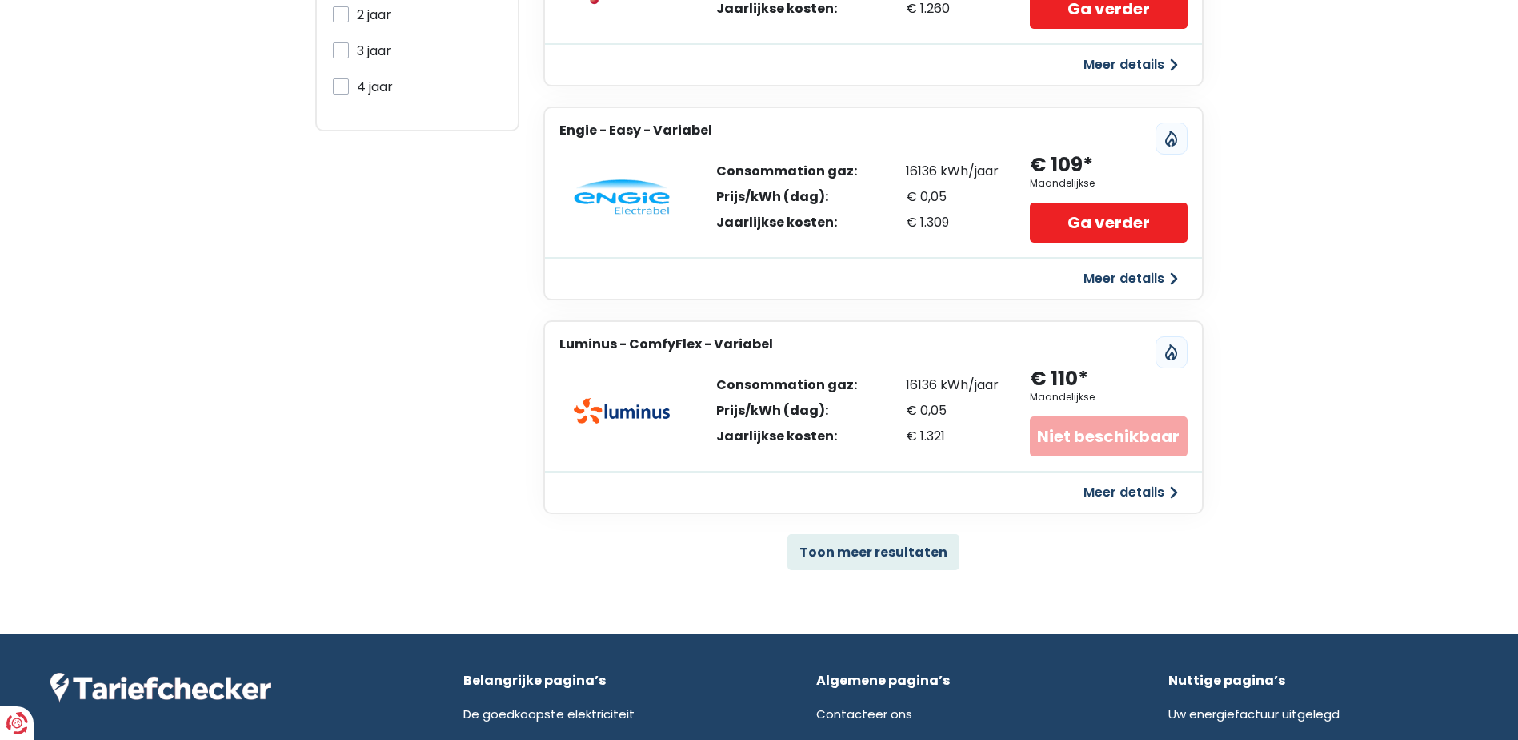
scroll to position [800, 0]
